Goal: Communication & Community: Participate in discussion

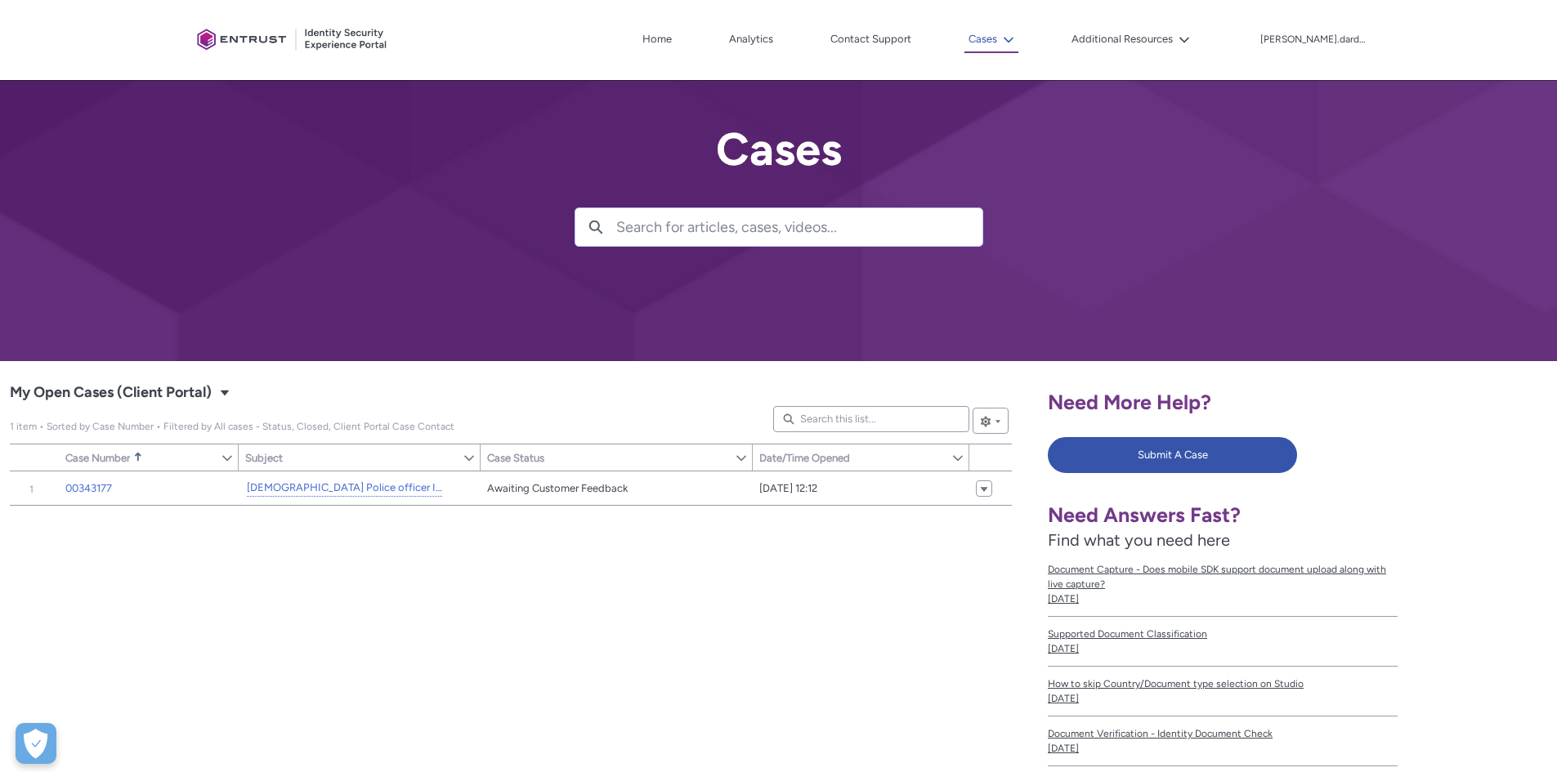
click at [1008, 42] on lightning-icon at bounding box center [1005, 40] width 17 height 12
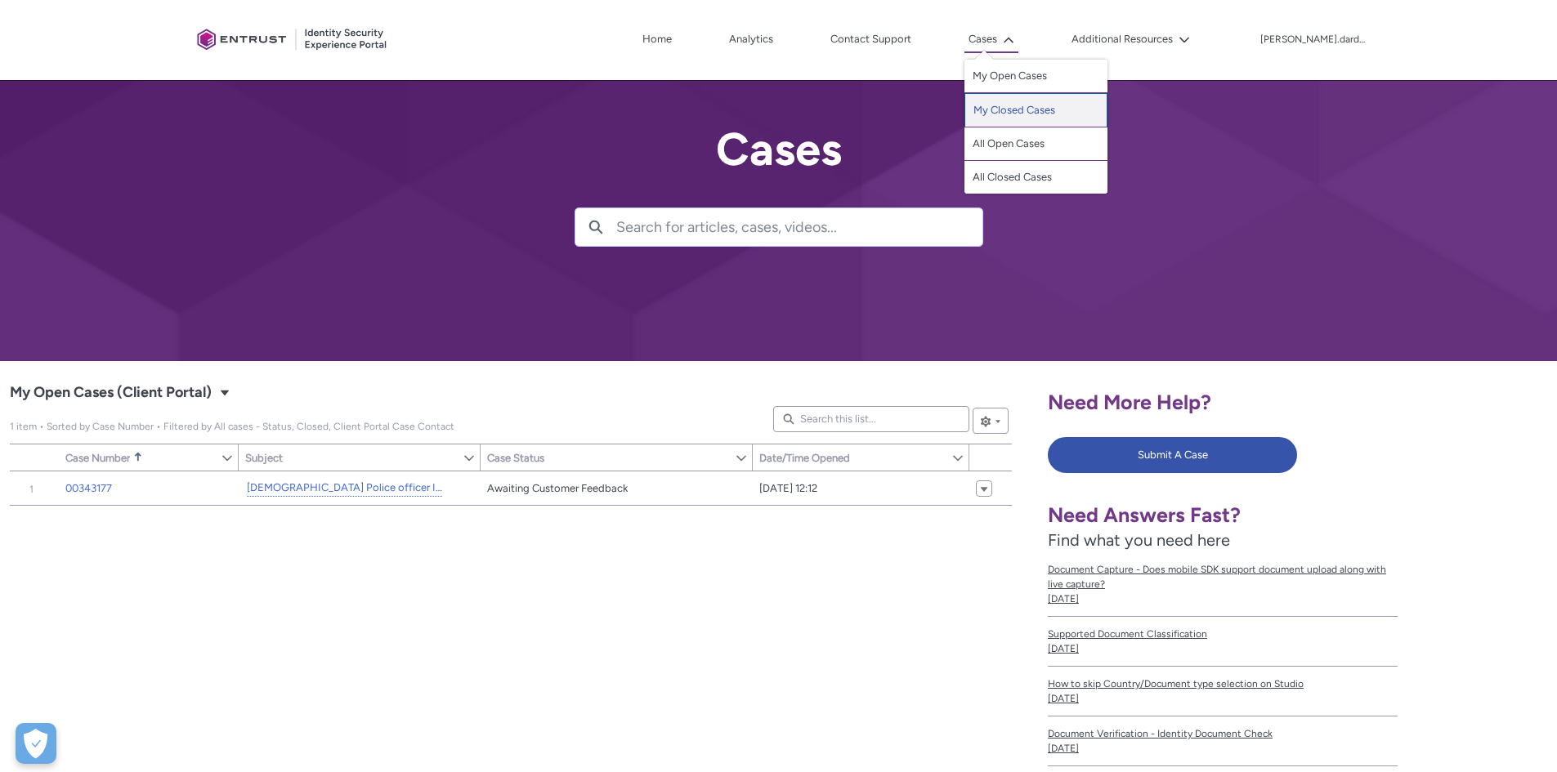
click at [1035, 111] on link "My Closed Cases" at bounding box center [1035, 110] width 143 height 34
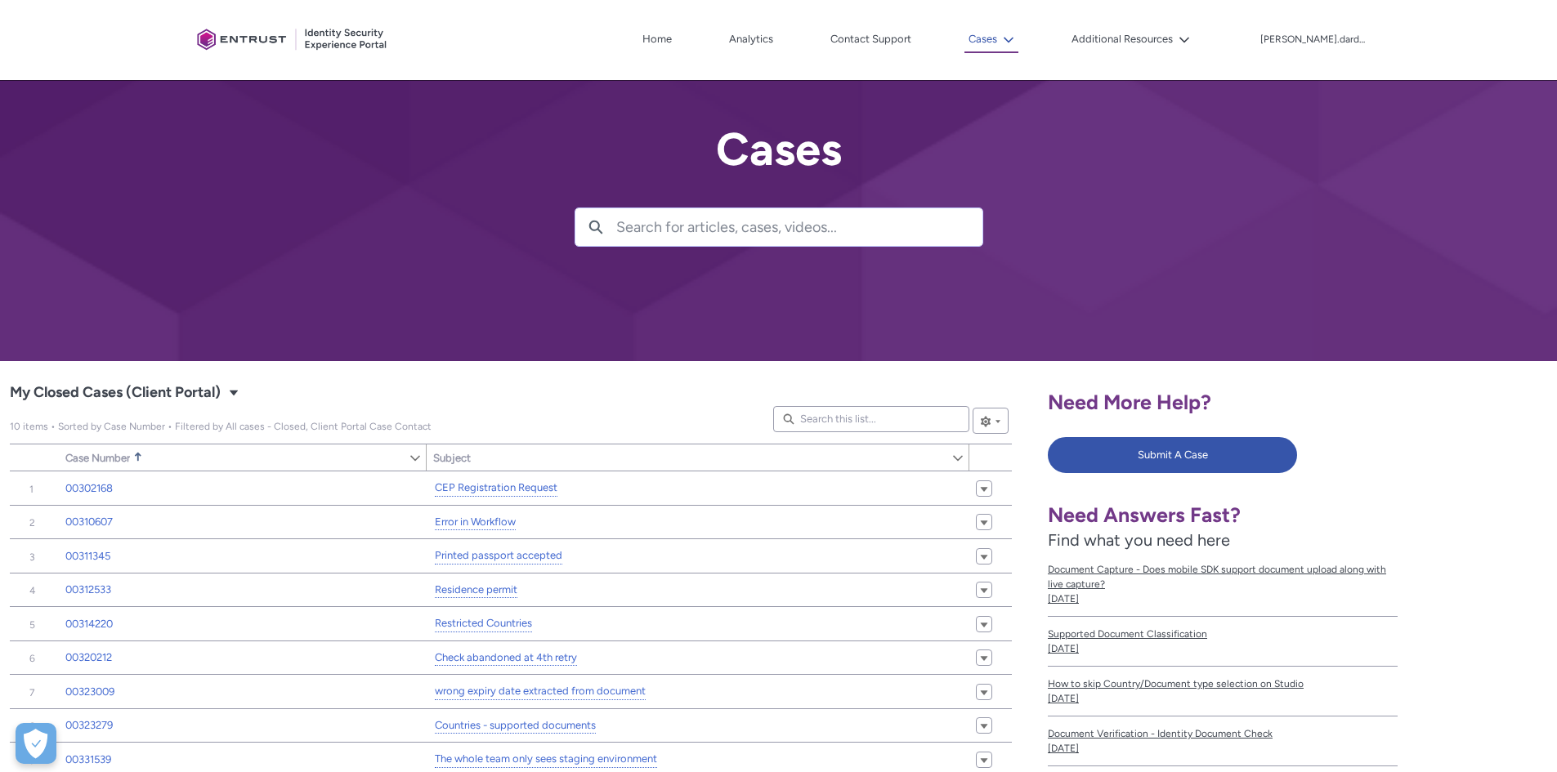
click at [996, 42] on button "Cases" at bounding box center [991, 40] width 54 height 26
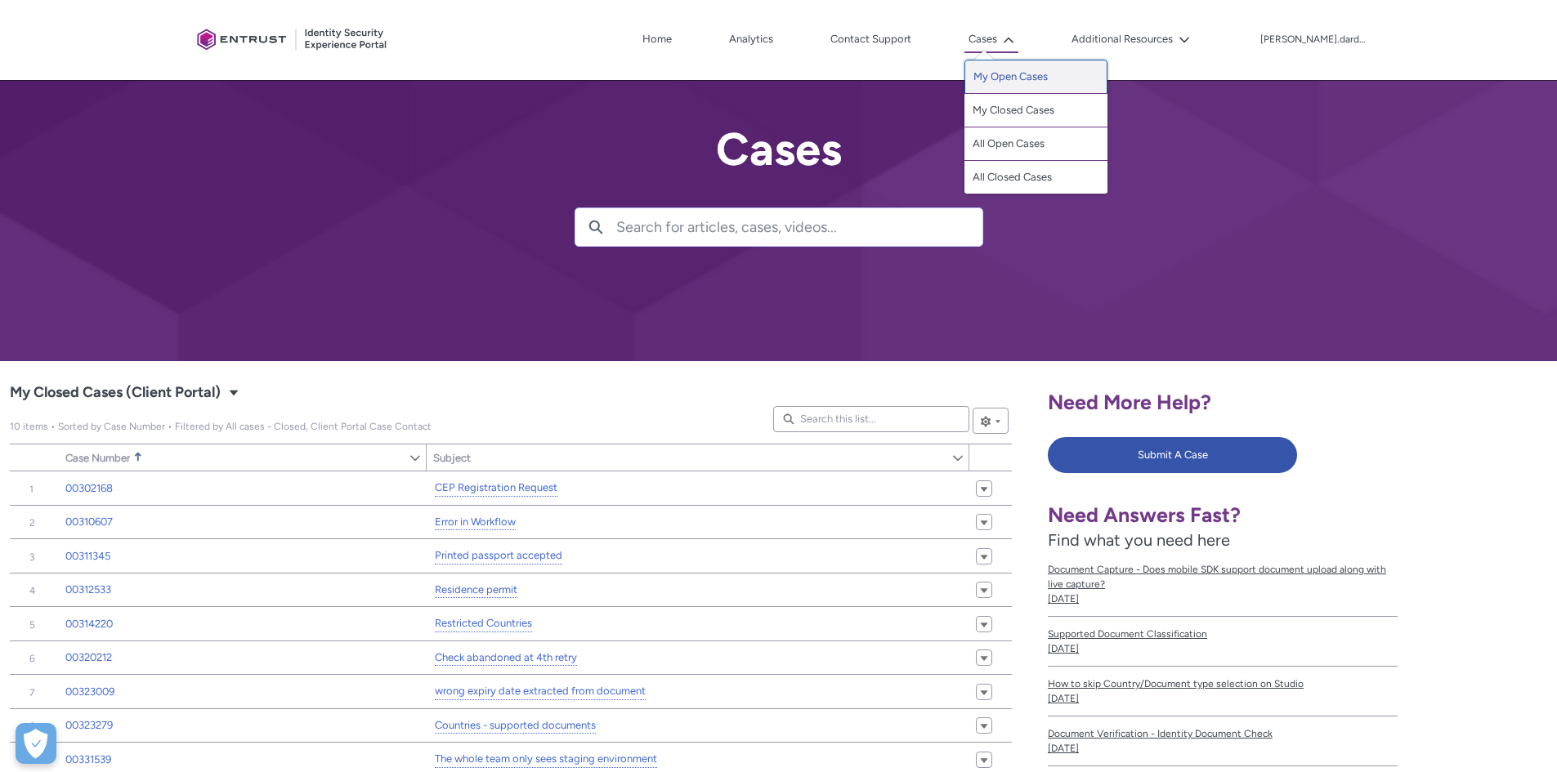
click at [1022, 69] on link "My Open Cases" at bounding box center [1035, 77] width 143 height 34
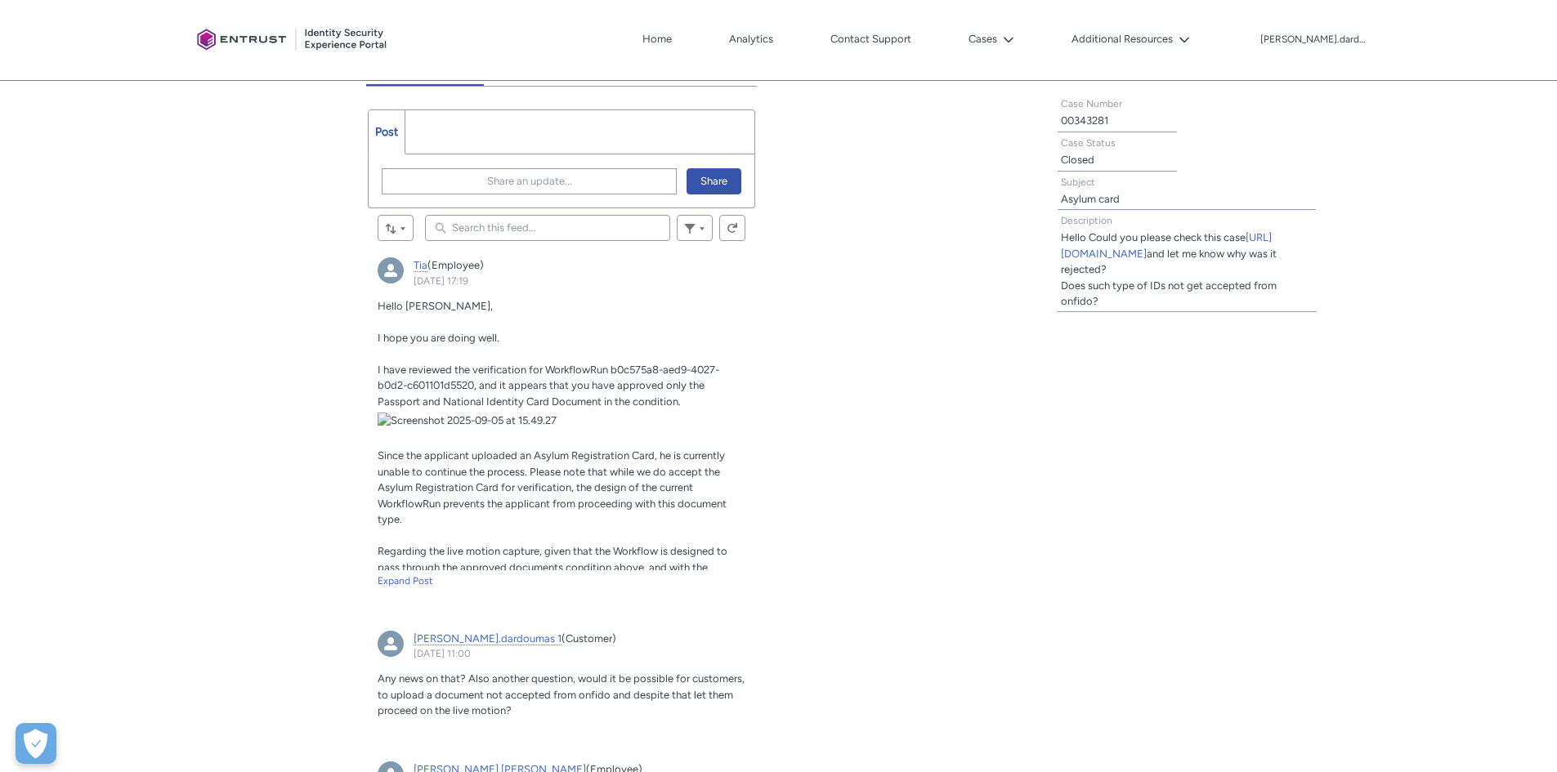
scroll to position [432, 0]
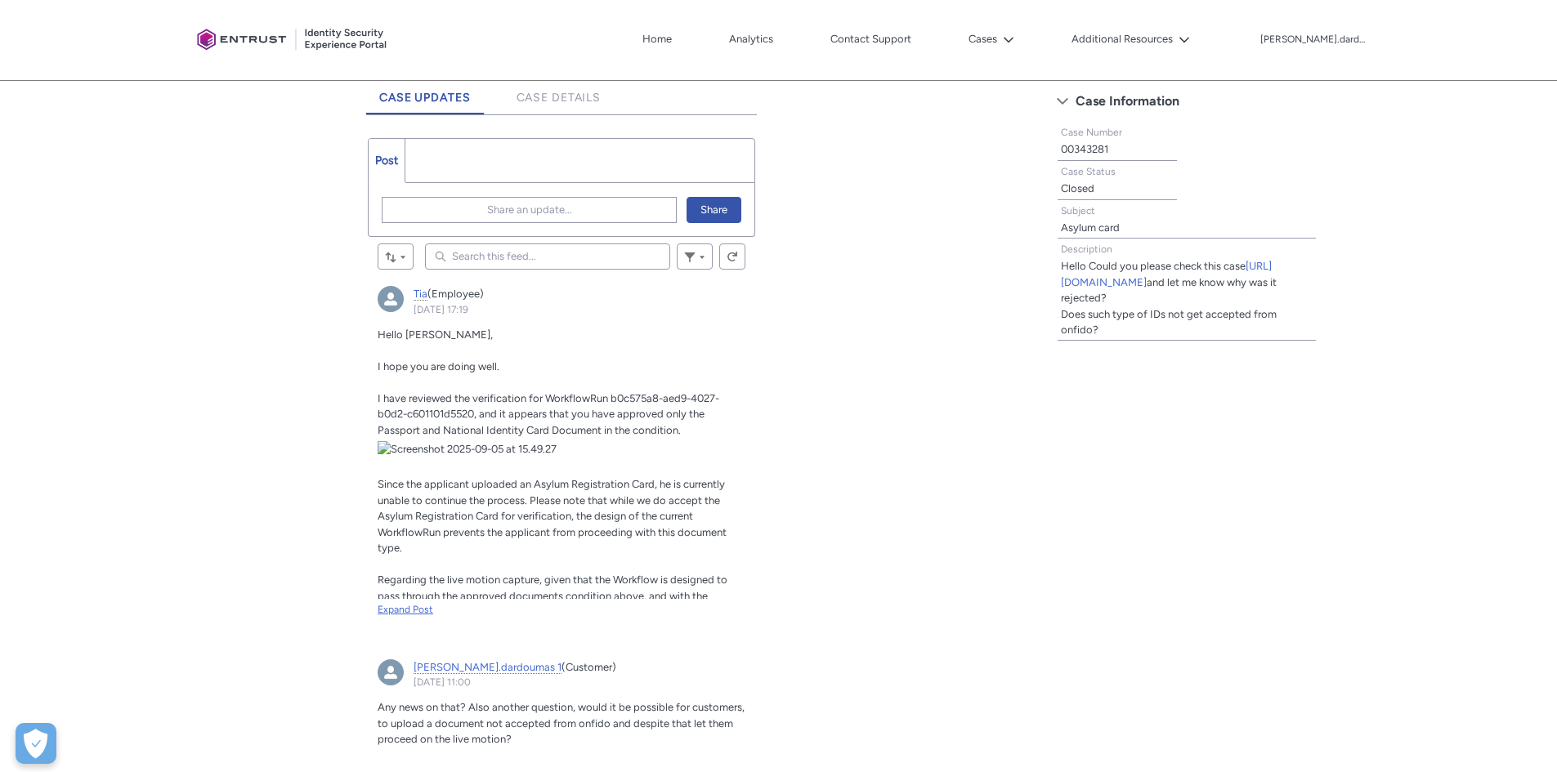
click at [413, 614] on div "Expand Post" at bounding box center [562, 609] width 368 height 15
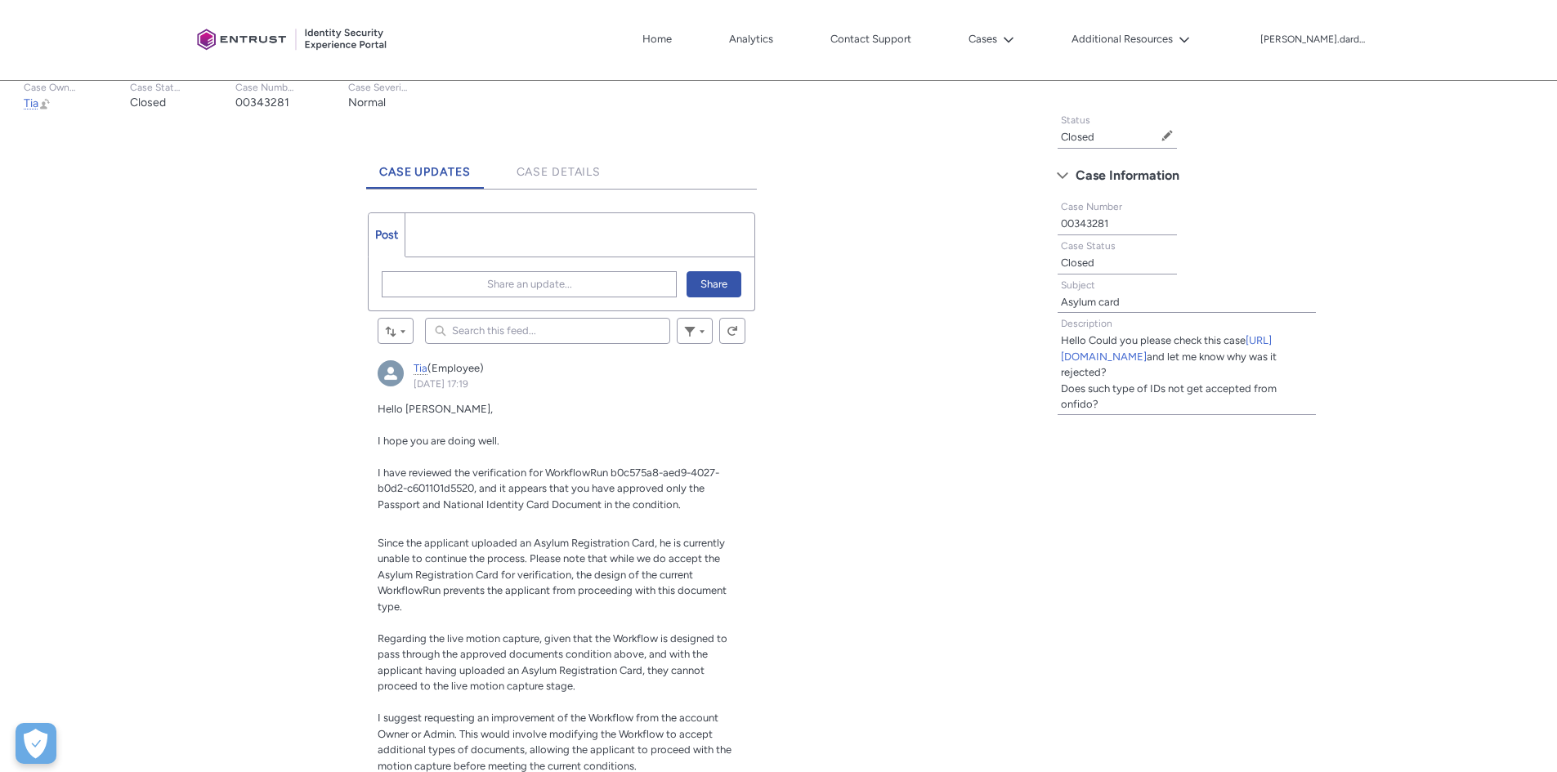
scroll to position [105, 0]
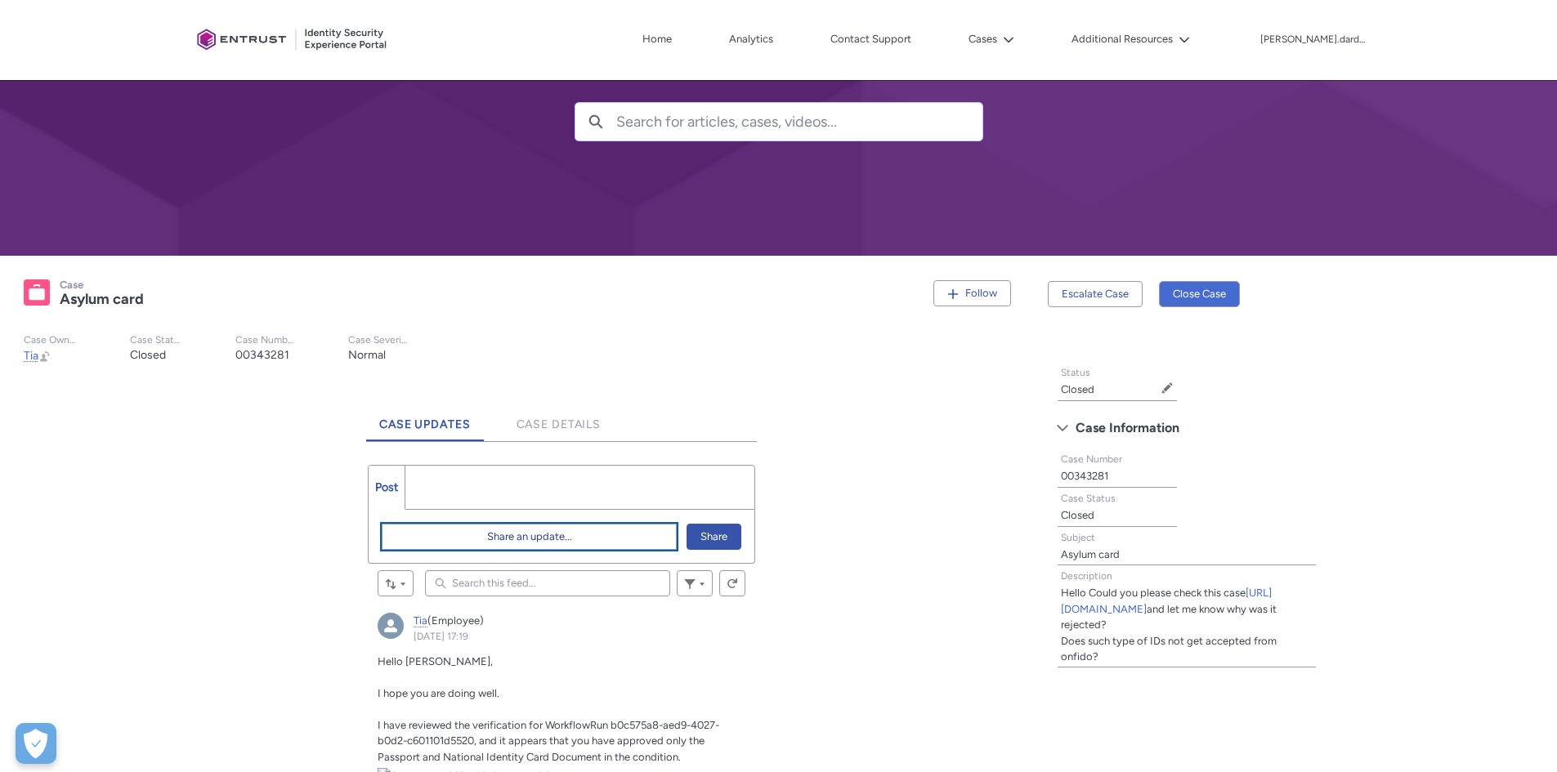
click at [548, 543] on span "Share an update..." at bounding box center [529, 537] width 85 height 25
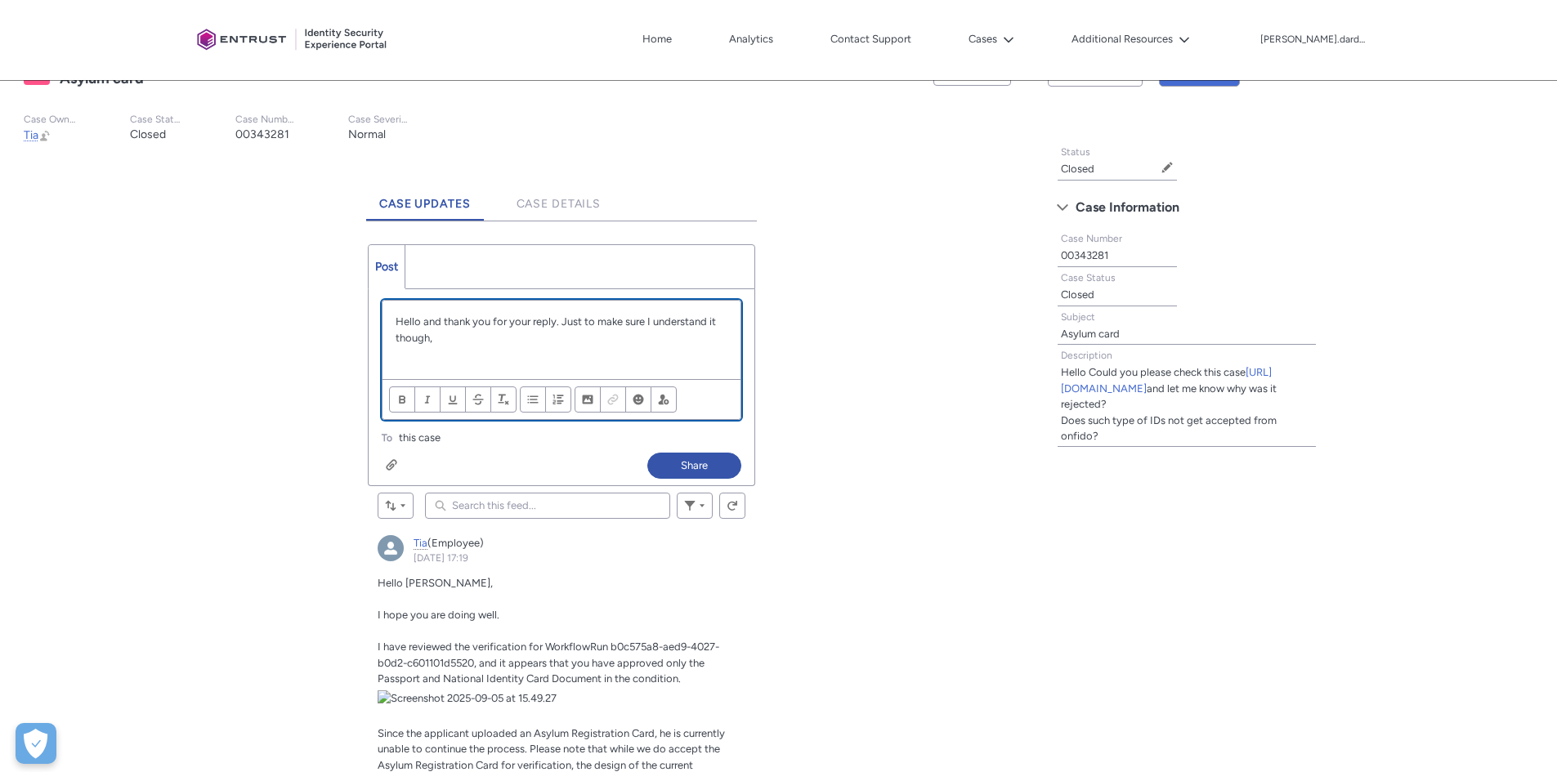
scroll to position [327, 0]
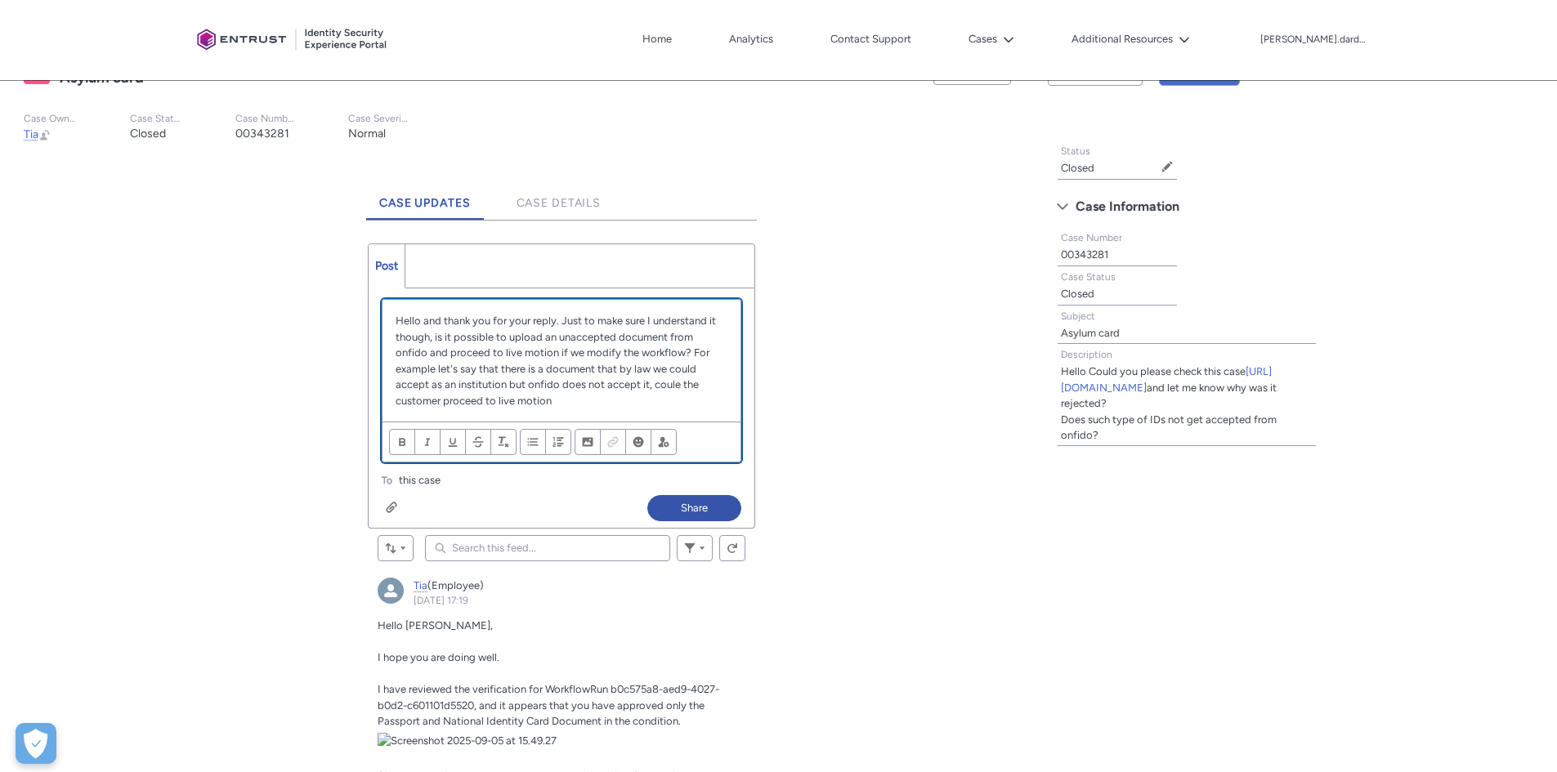
click at [616, 384] on p "Hello and thank you for your reply. Just to make sure I understand it though, i…" at bounding box center [562, 361] width 332 height 96
click at [543, 411] on div "Hello and thank you for your reply. Just to make sure I understand it though, i…" at bounding box center [561, 361] width 358 height 122
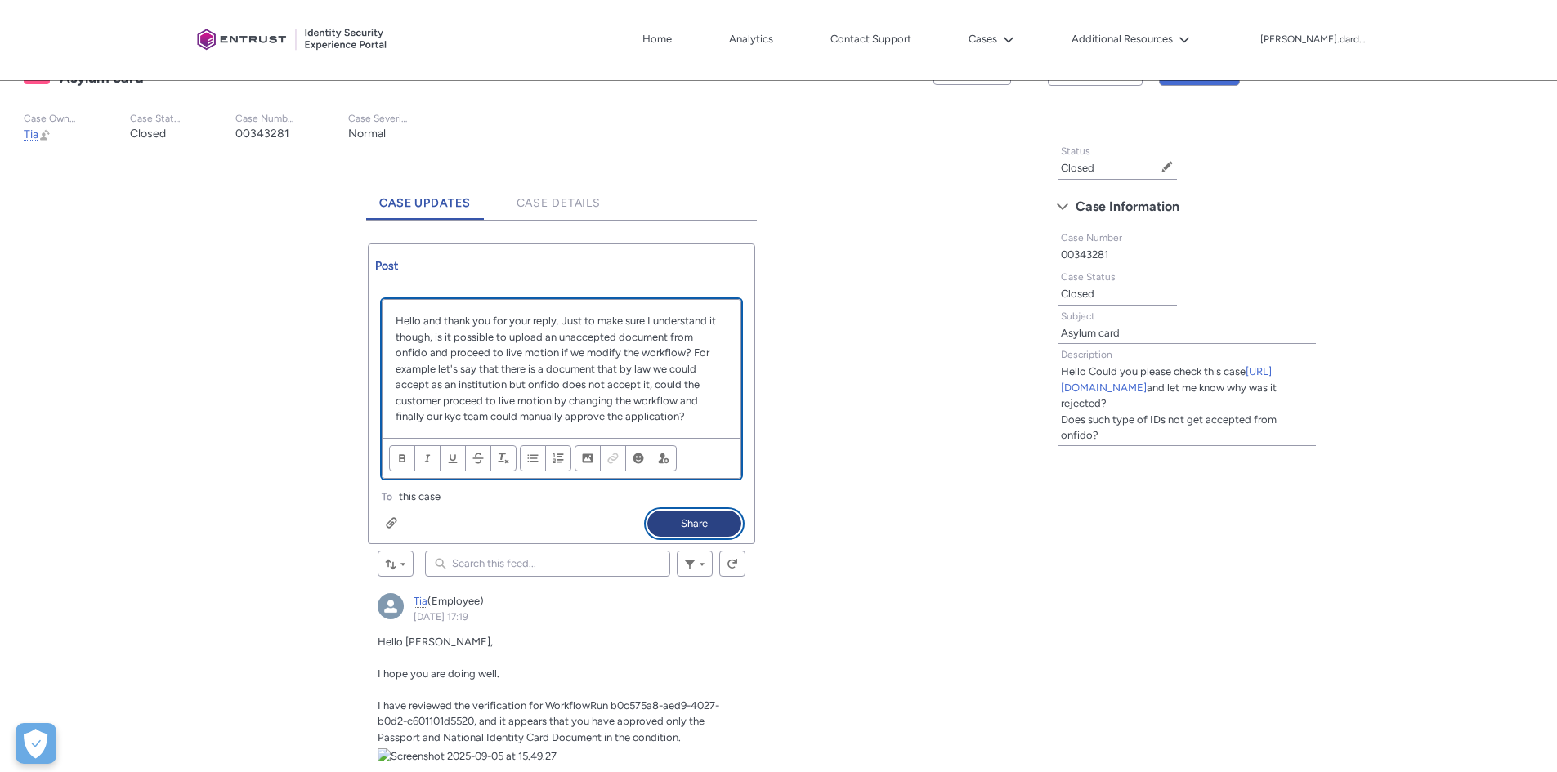
click at [715, 530] on button "Share" at bounding box center [694, 524] width 94 height 26
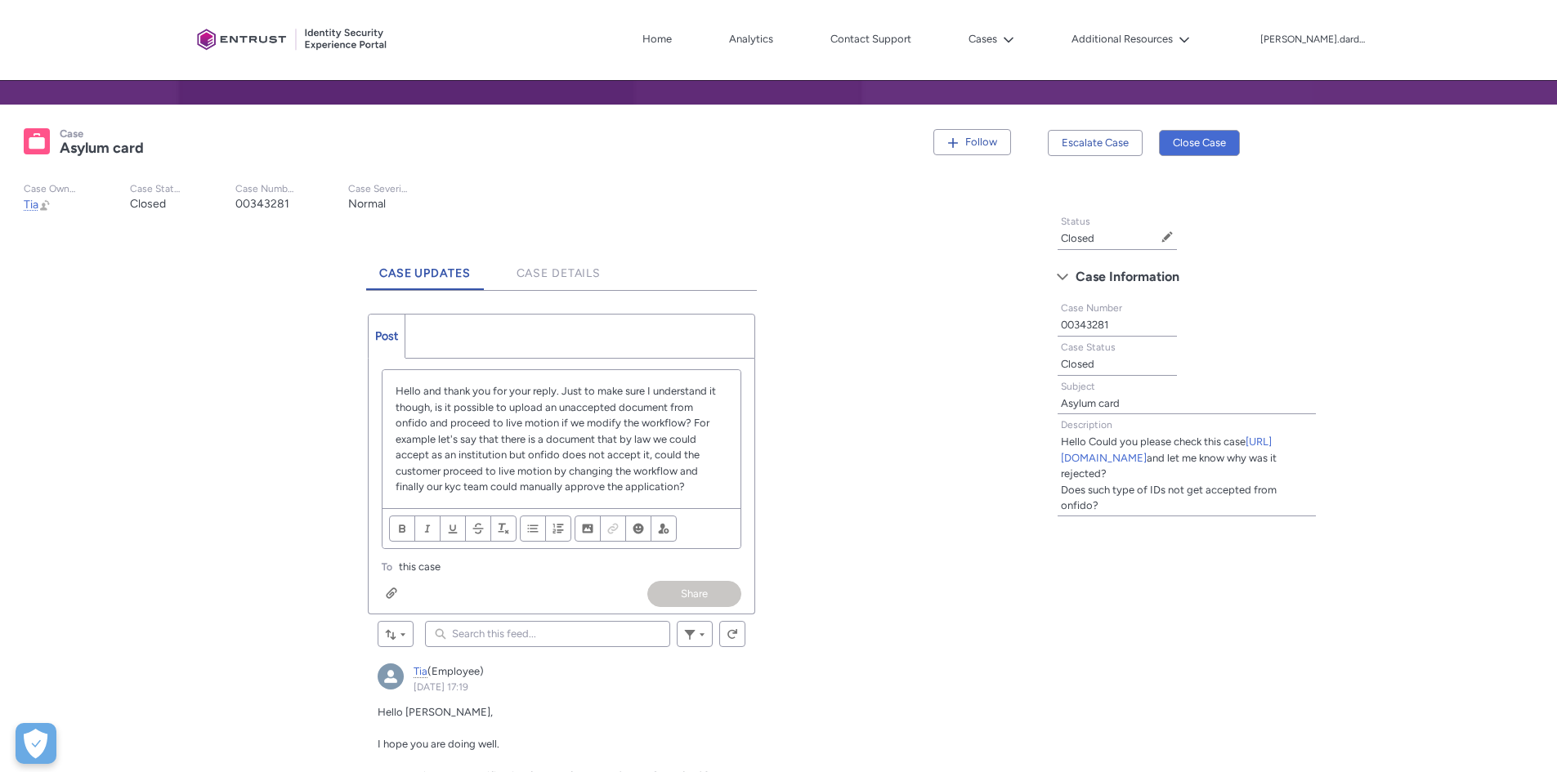
scroll to position [163, 0]
